Goal: Find specific page/section: Find specific page/section

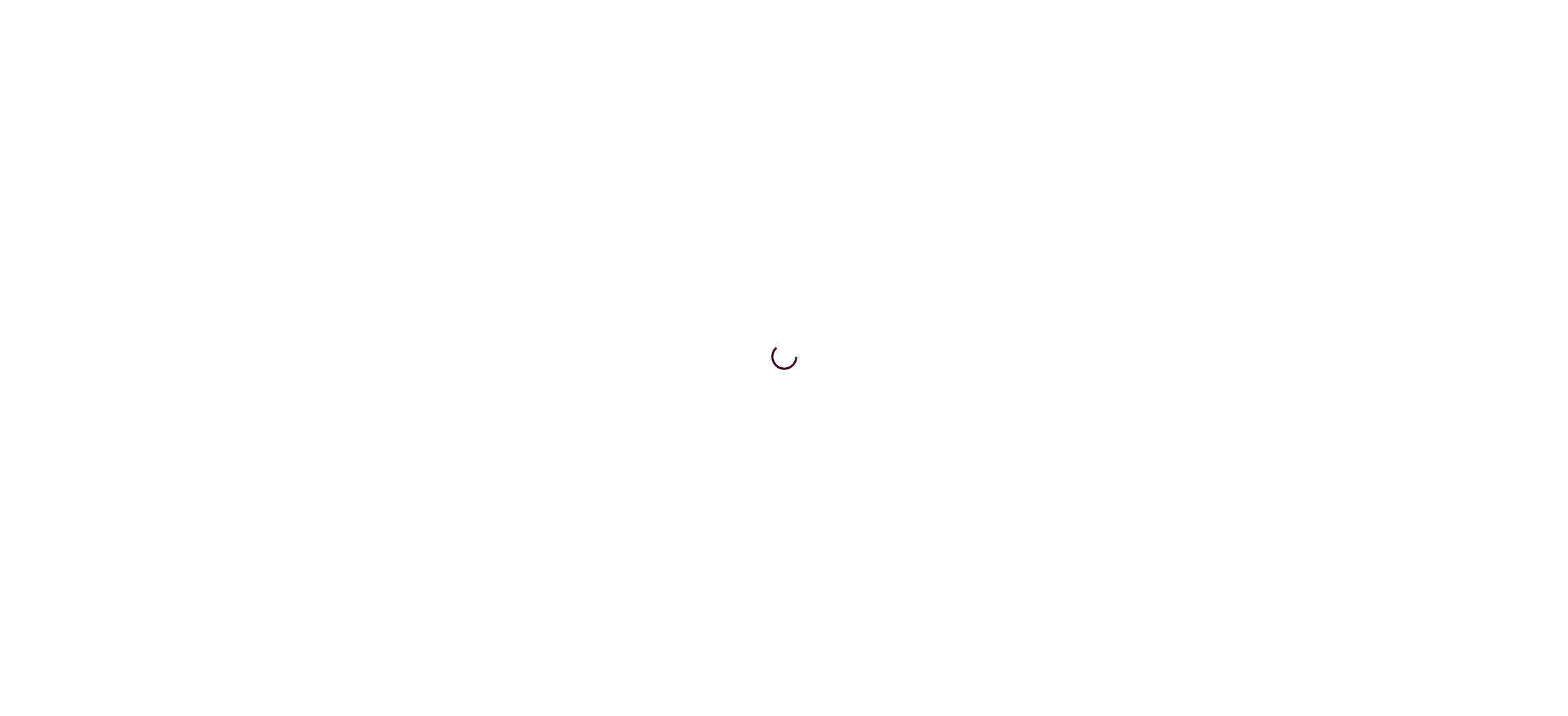
click at [757, 5] on html at bounding box center [784, 3] width 1568 height 5
